Goal: Navigation & Orientation: Find specific page/section

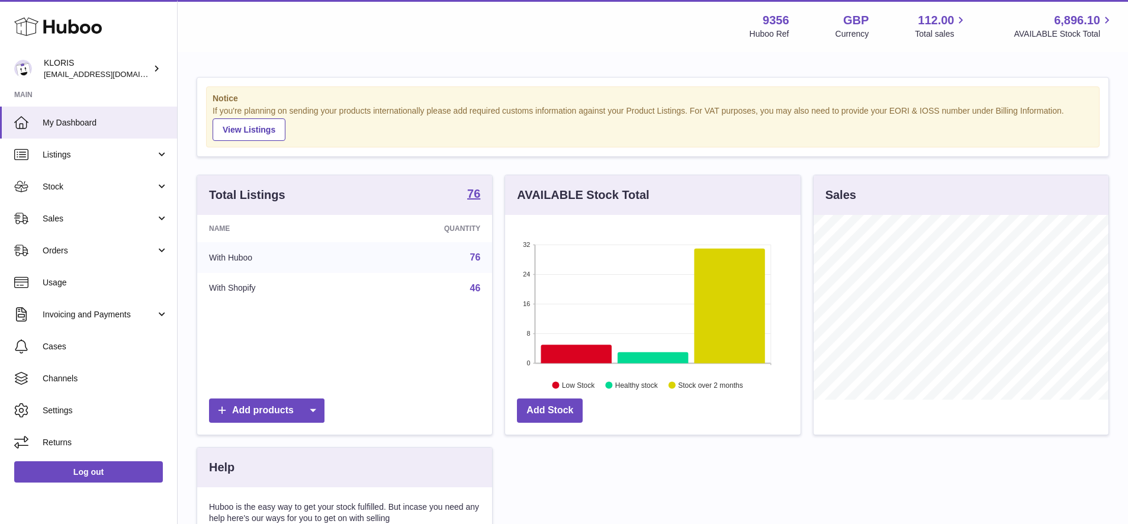
scroll to position [185, 296]
click at [61, 185] on span "Stock" at bounding box center [99, 186] width 113 height 11
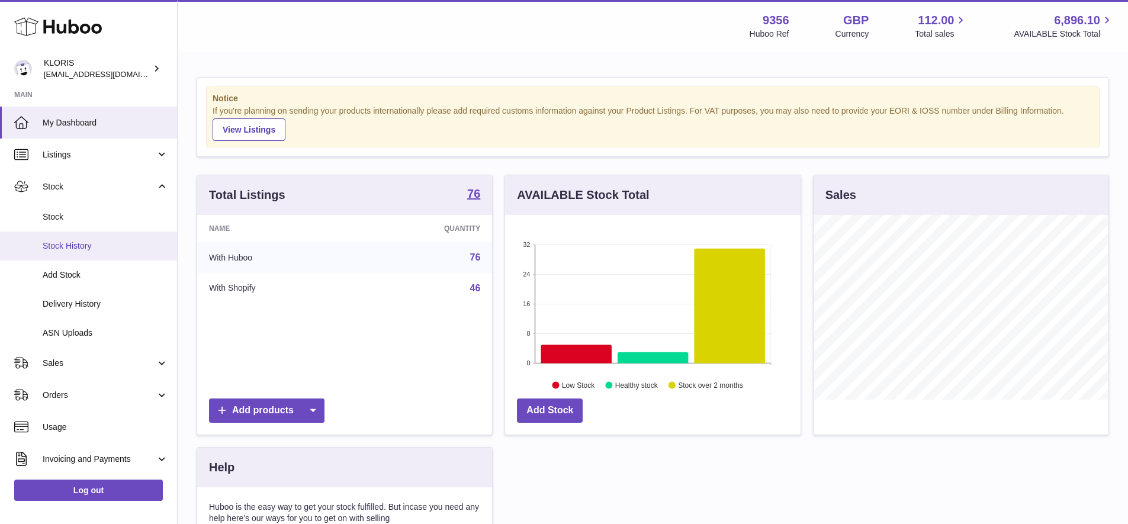
click at [81, 240] on span "Stock History" at bounding box center [106, 245] width 126 height 11
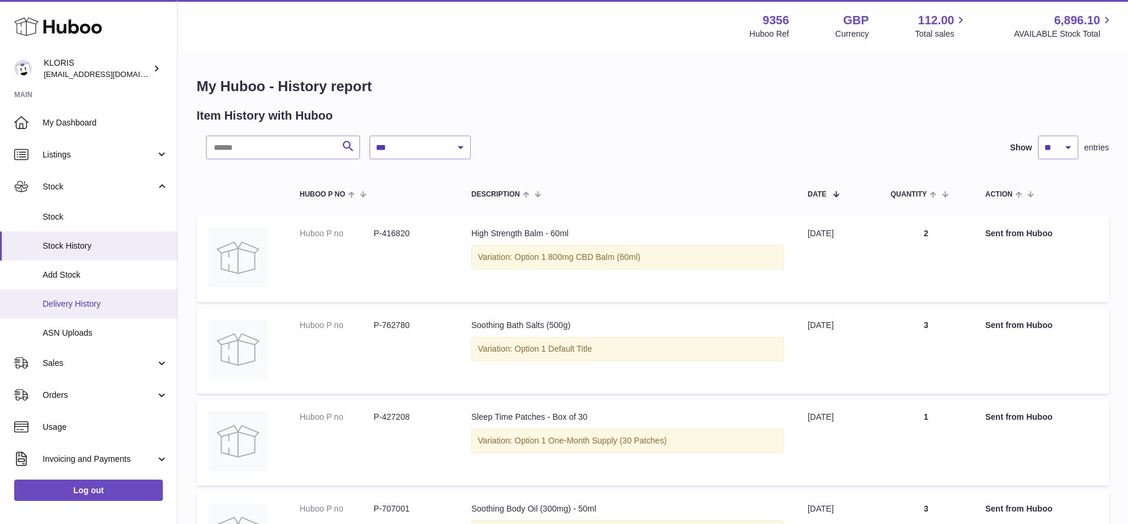
click at [76, 300] on span "Delivery History" at bounding box center [106, 303] width 126 height 11
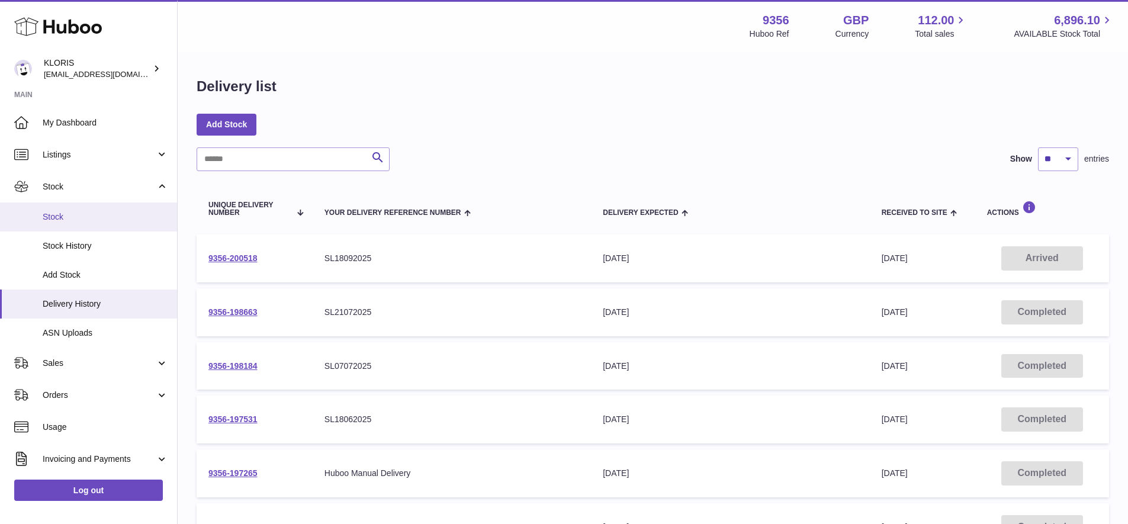
click at [54, 214] on span "Stock" at bounding box center [106, 216] width 126 height 11
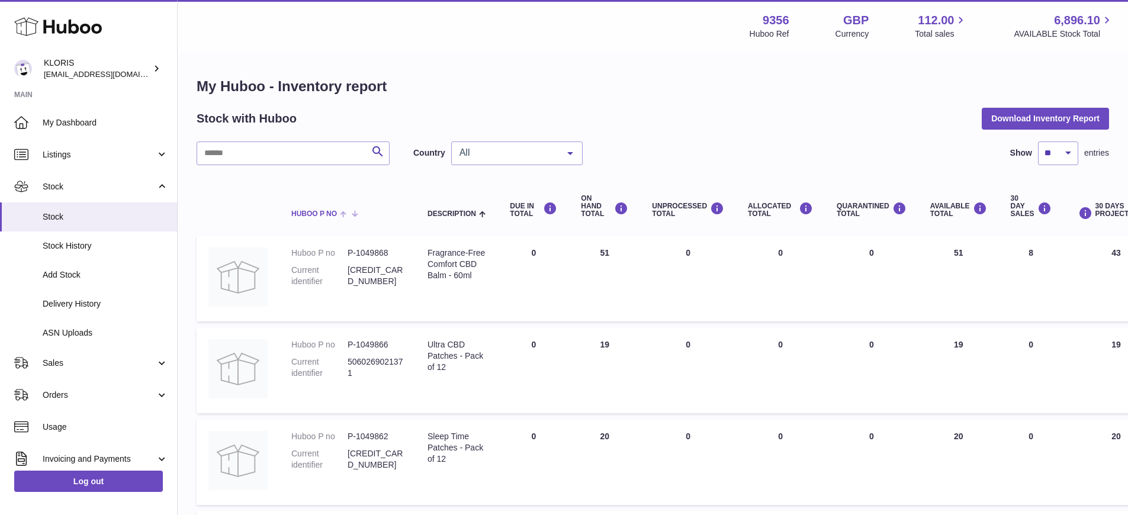
click at [343, 210] on span at bounding box center [346, 212] width 18 height 9
